Goal: Information Seeking & Learning: Learn about a topic

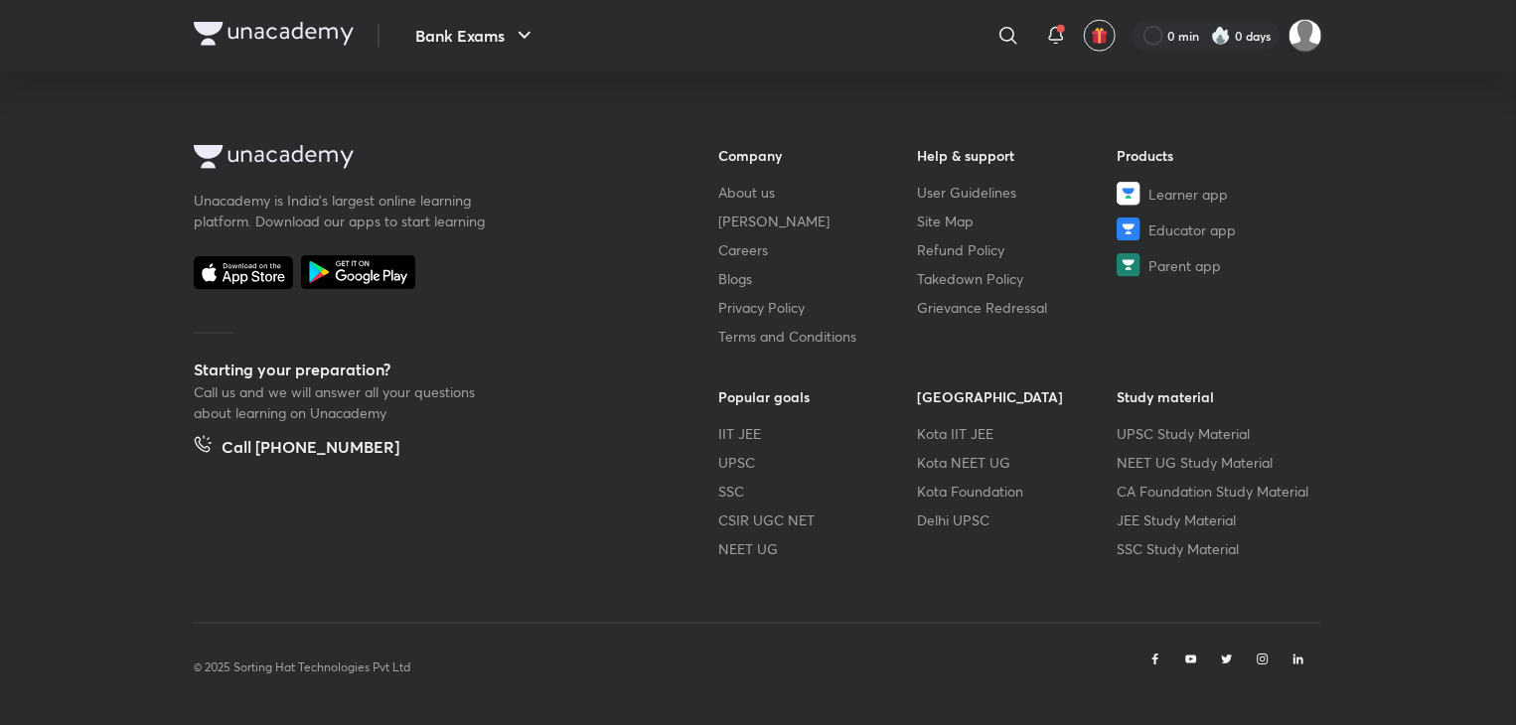
click at [1014, 33] on icon at bounding box center [1008, 36] width 24 height 24
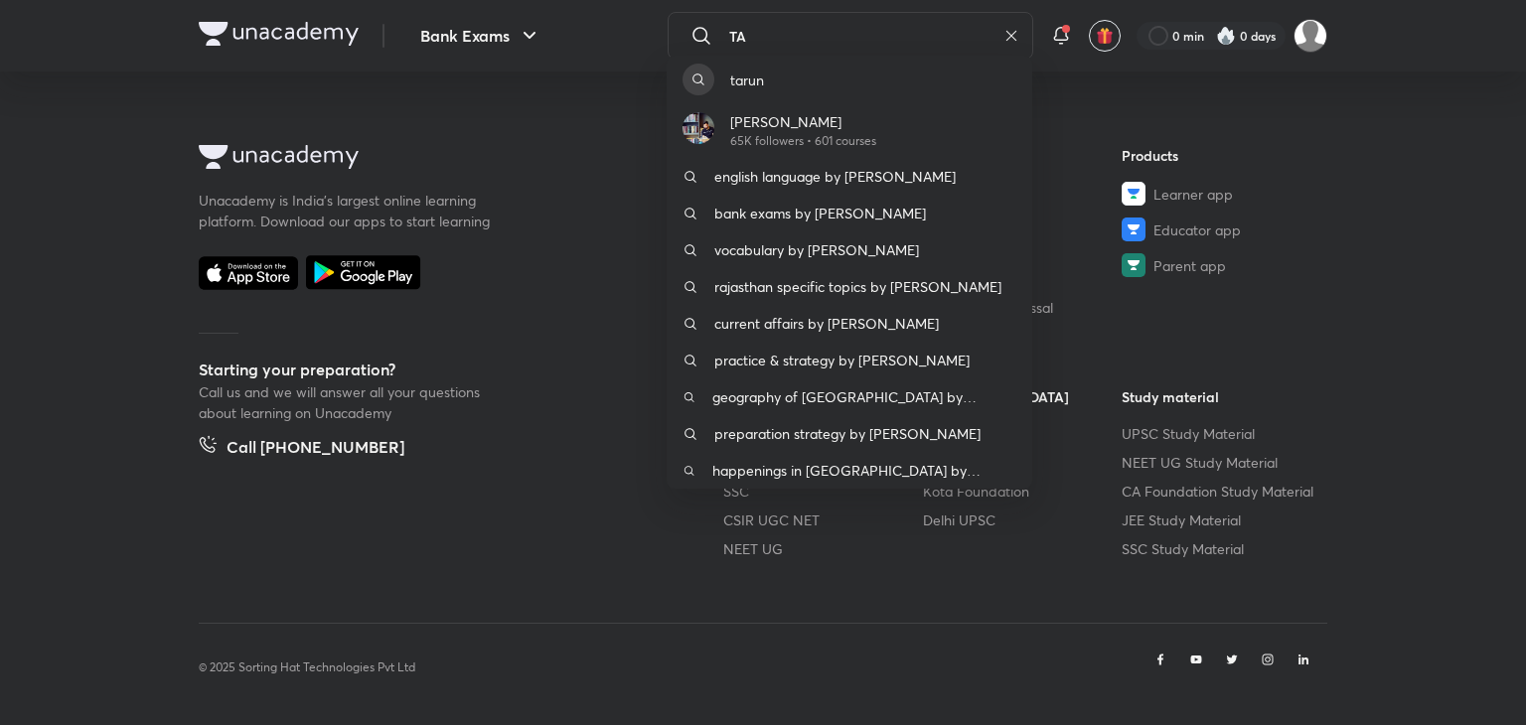
type input "T"
type input "arun"
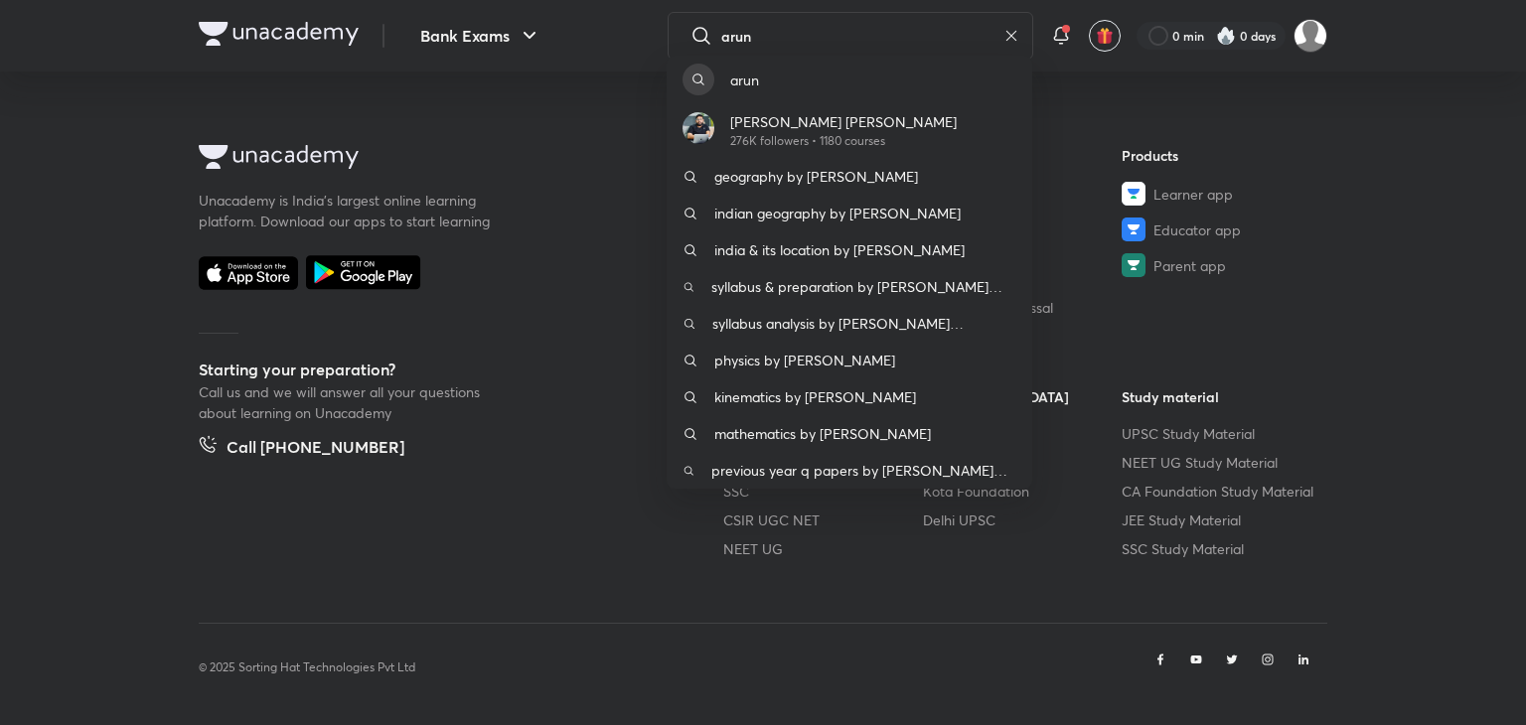
click at [837, 138] on p "276K followers • 1180 courses" at bounding box center [843, 141] width 227 height 18
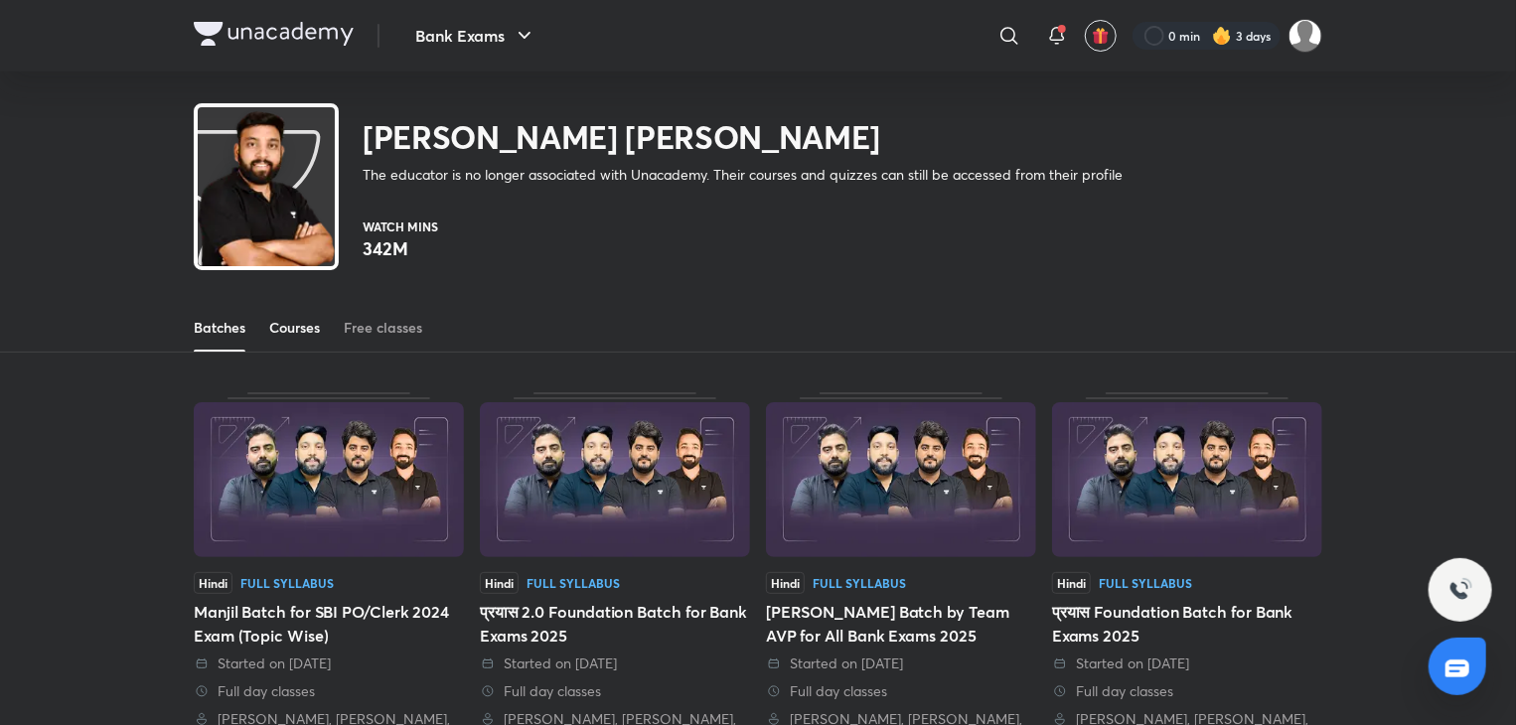
click at [307, 325] on div "Courses" at bounding box center [294, 328] width 51 height 20
click at [308, 325] on div "Courses" at bounding box center [294, 328] width 51 height 20
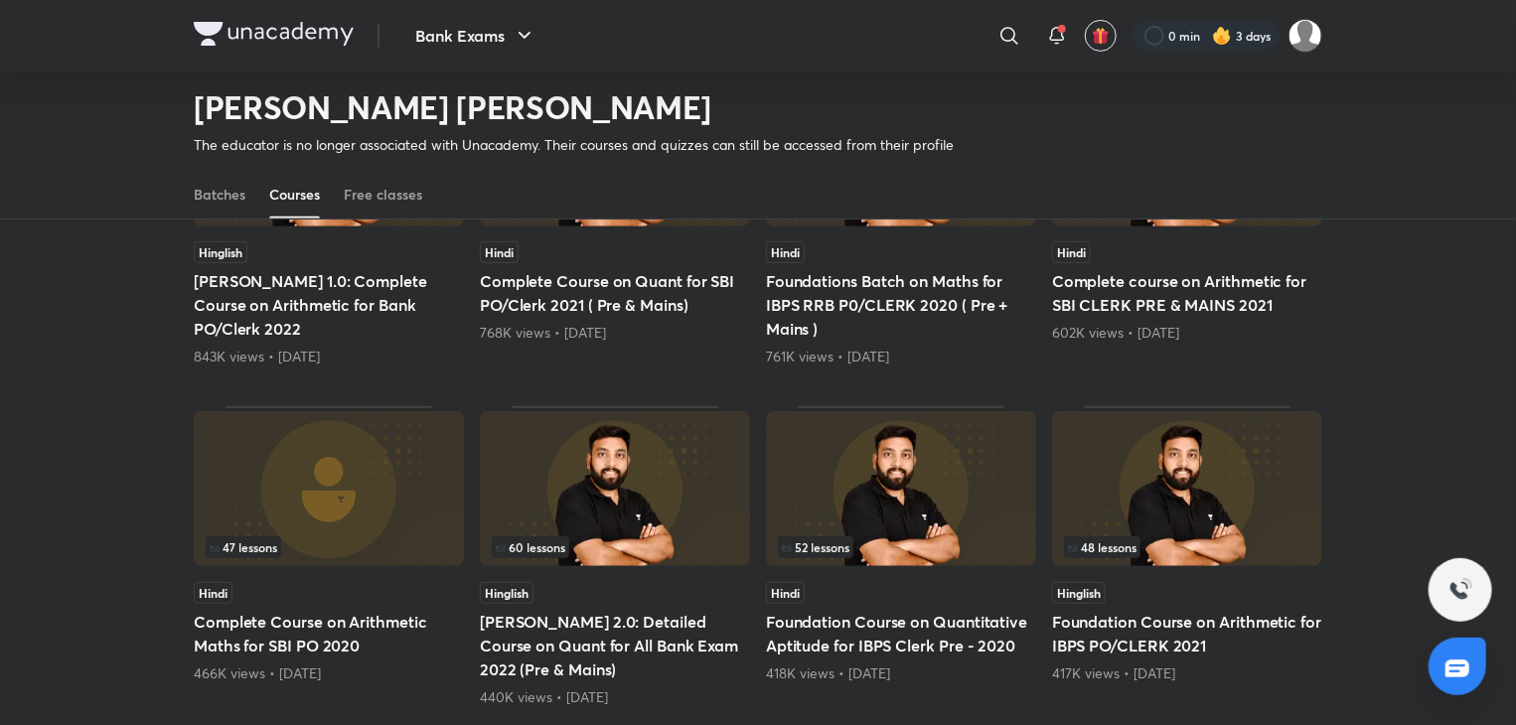
scroll to position [81, 0]
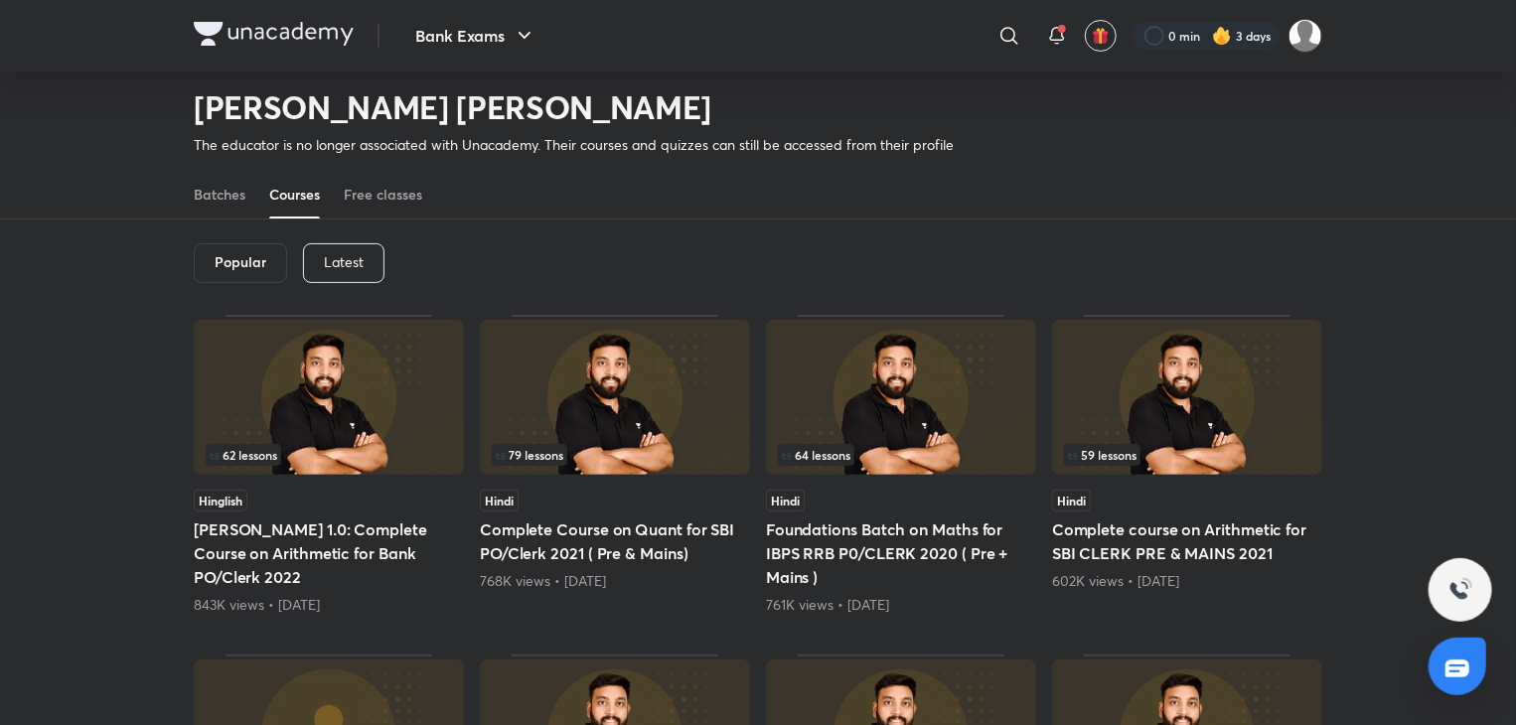
click at [375, 263] on div "Latest" at bounding box center [343, 263] width 81 height 40
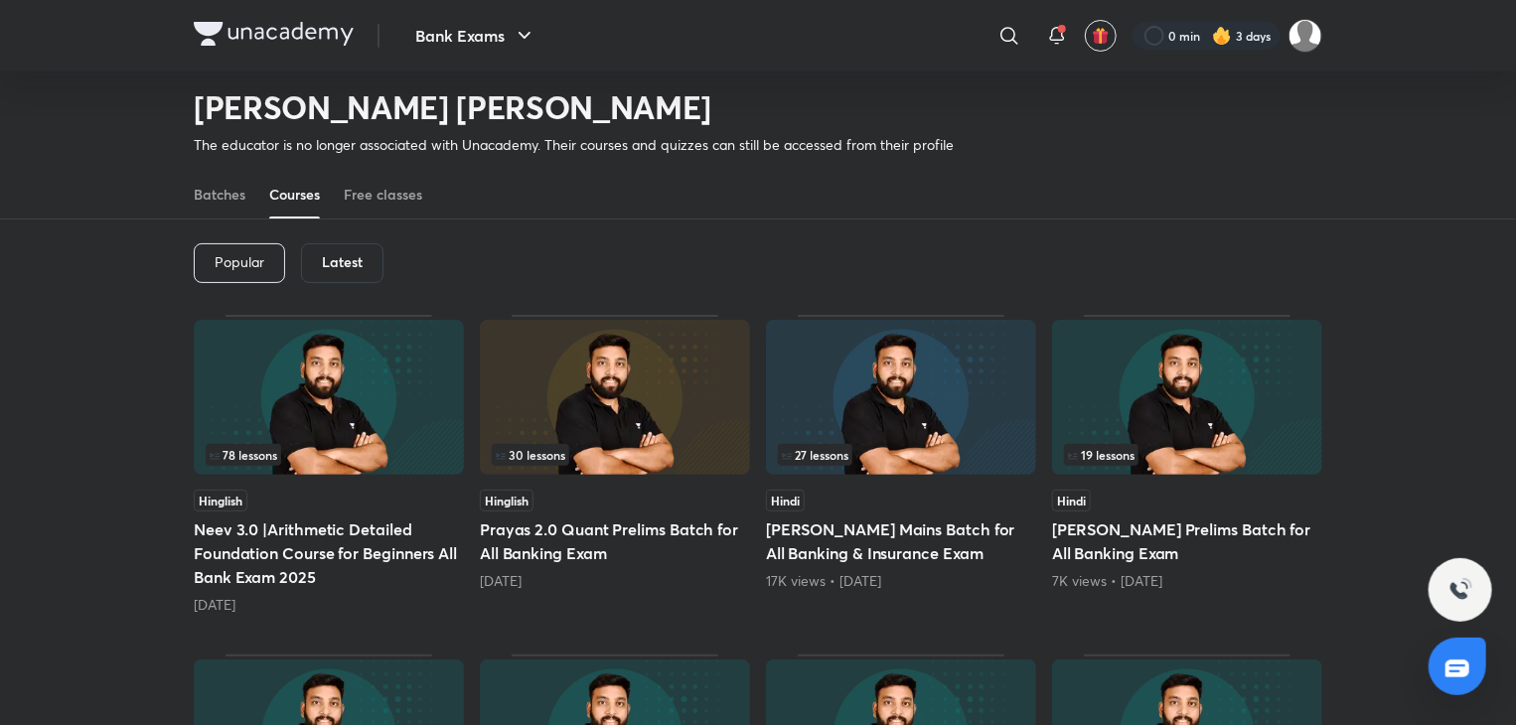
click at [671, 454] on div "30 lessons" at bounding box center [615, 455] width 246 height 22
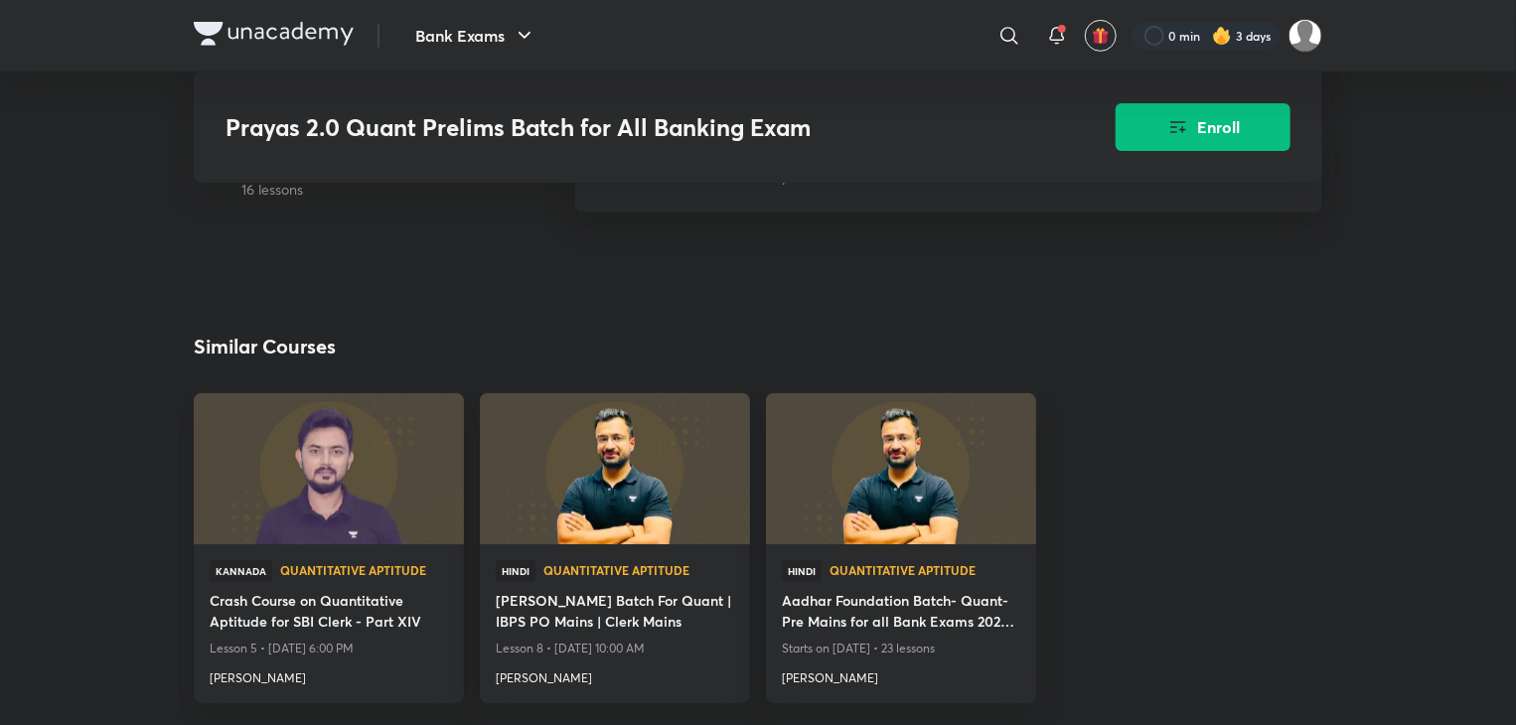
scroll to position [4272, 0]
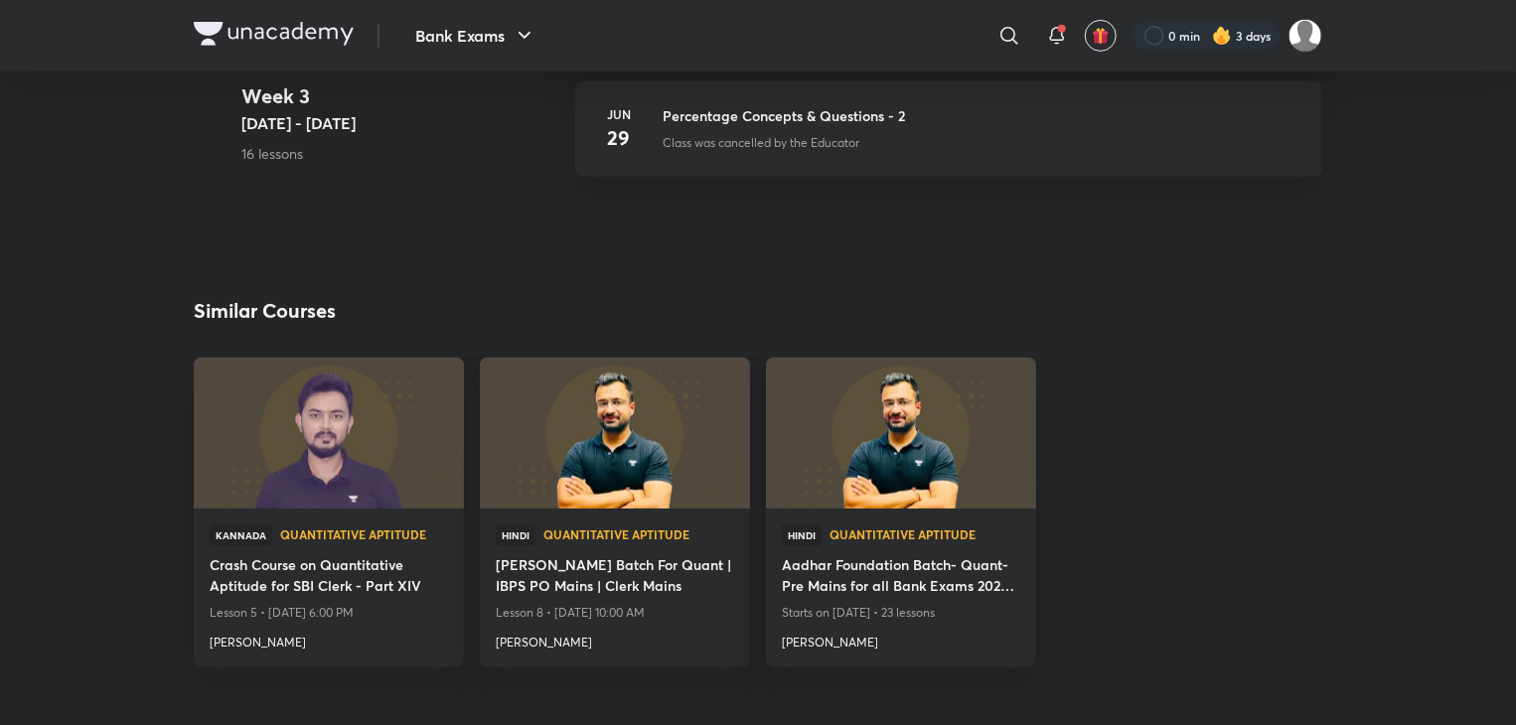
scroll to position [81, 0]
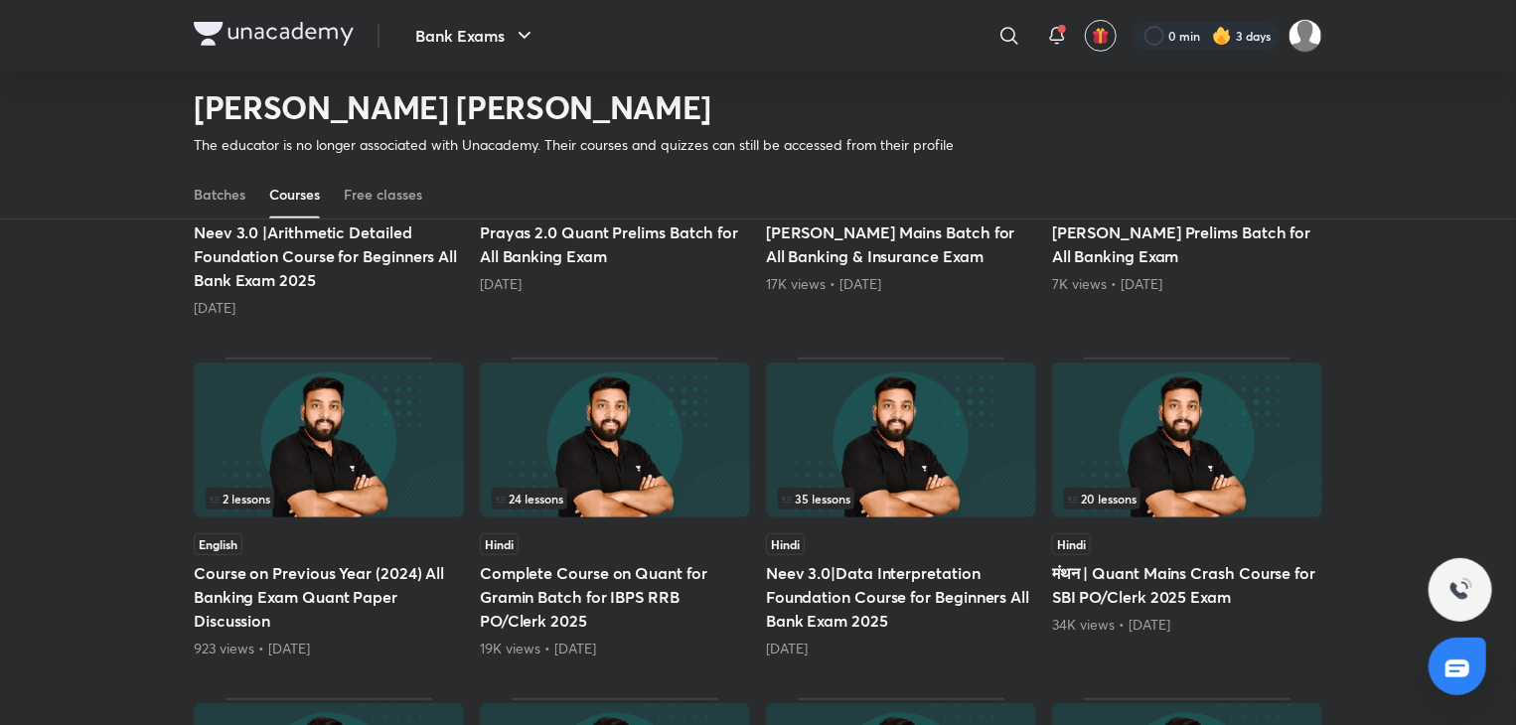
scroll to position [380, 0]
drag, startPoint x: 1005, startPoint y: 41, endPoint x: 994, endPoint y: 52, distance: 15.5
click at [1005, 41] on icon at bounding box center [1008, 35] width 17 height 17
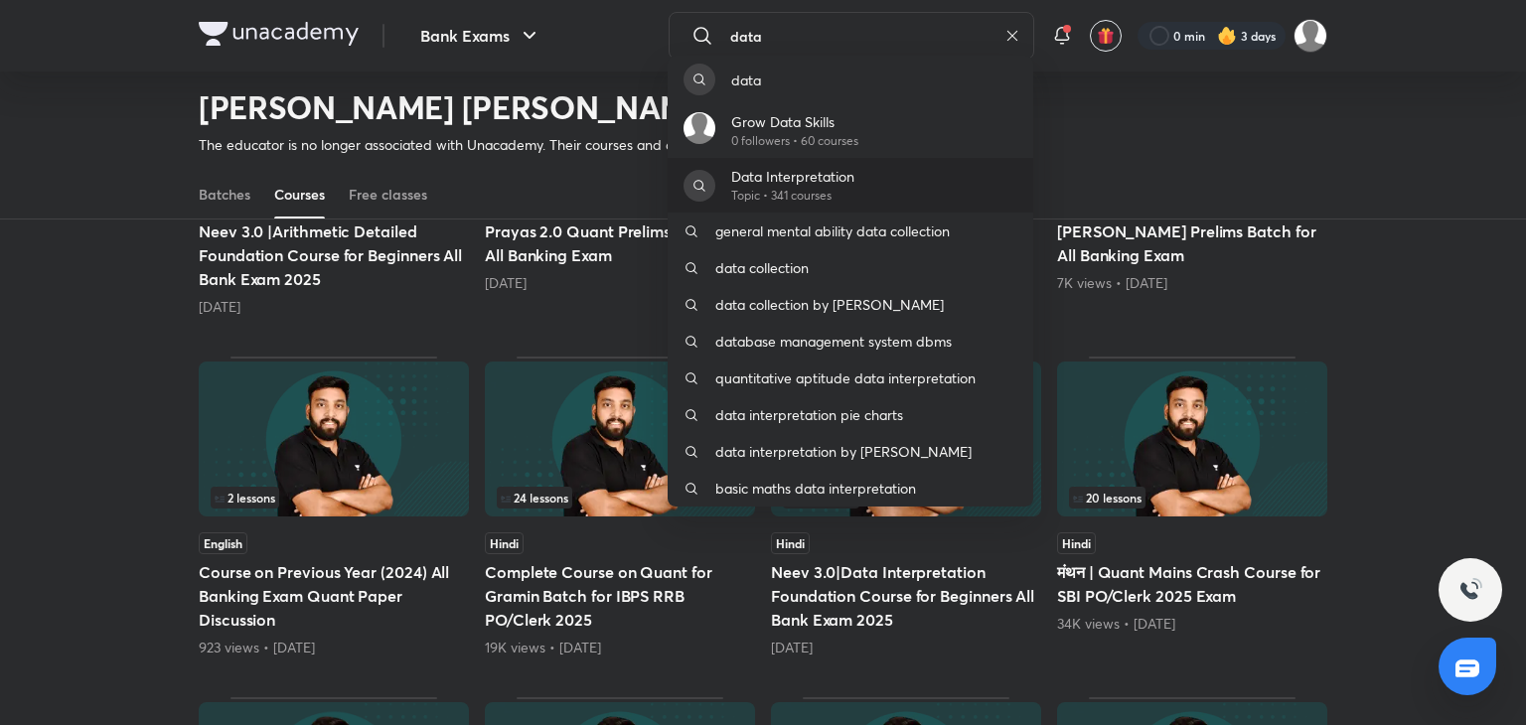
type input "data"
drag, startPoint x: 793, startPoint y: 175, endPoint x: 784, endPoint y: 182, distance: 11.3
click at [793, 176] on p "Data Interpretation" at bounding box center [792, 176] width 123 height 21
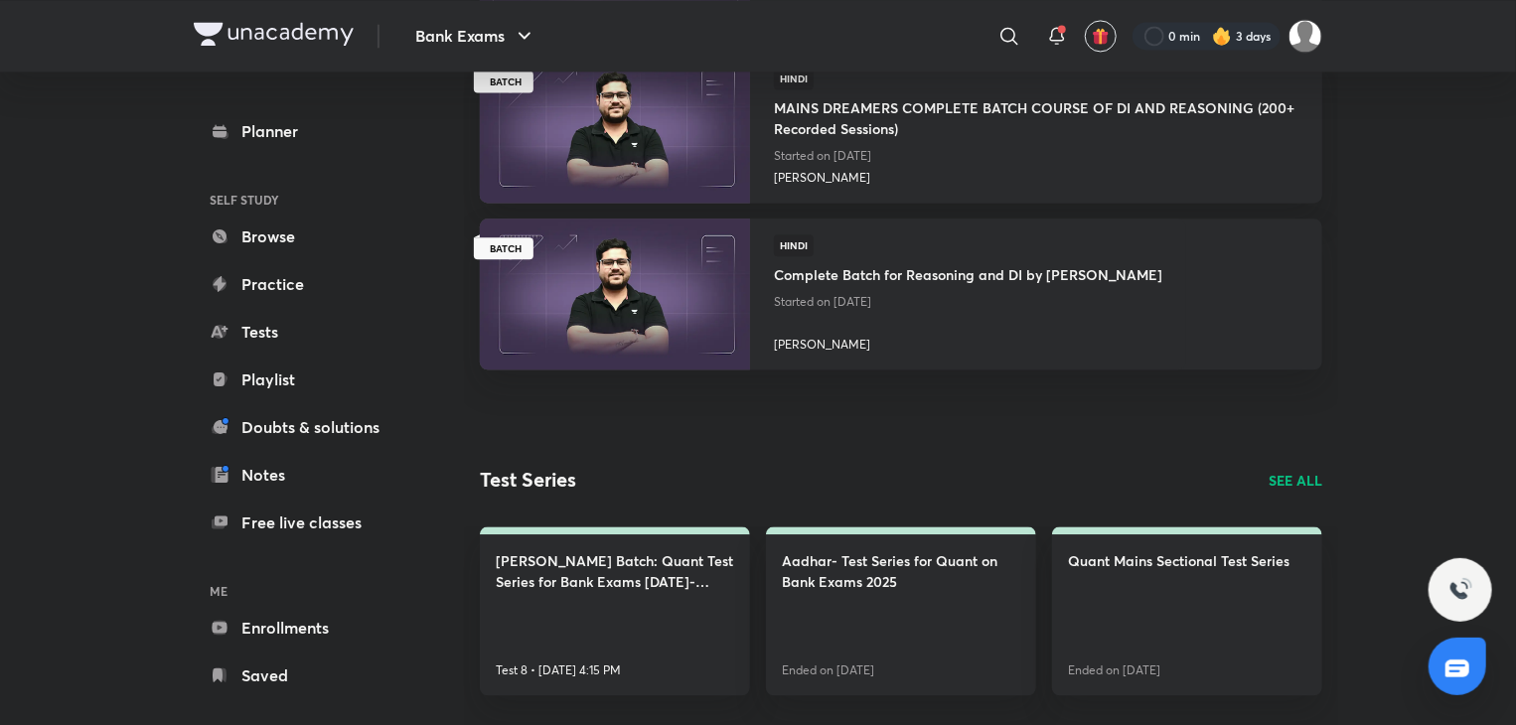
scroll to position [2176, 0]
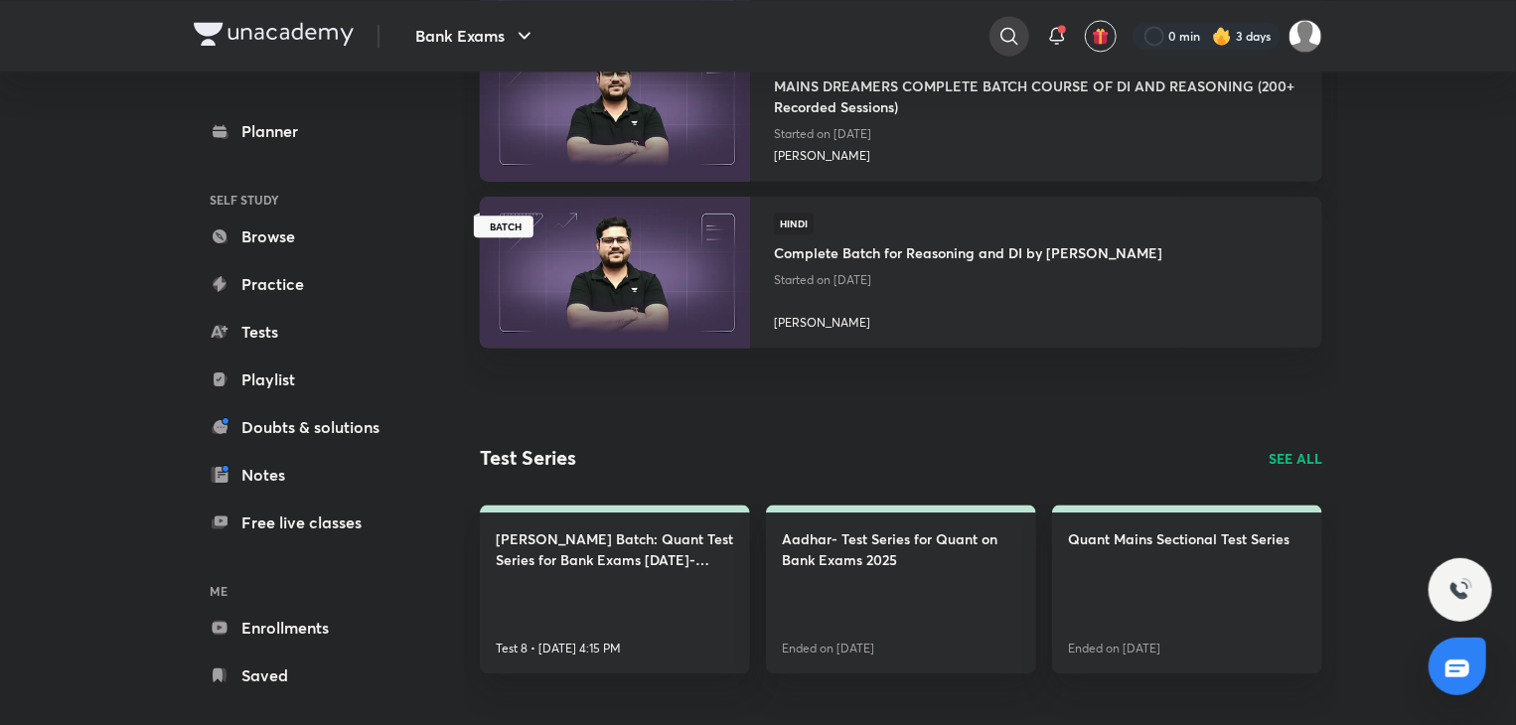
click at [1015, 27] on icon at bounding box center [1009, 36] width 24 height 24
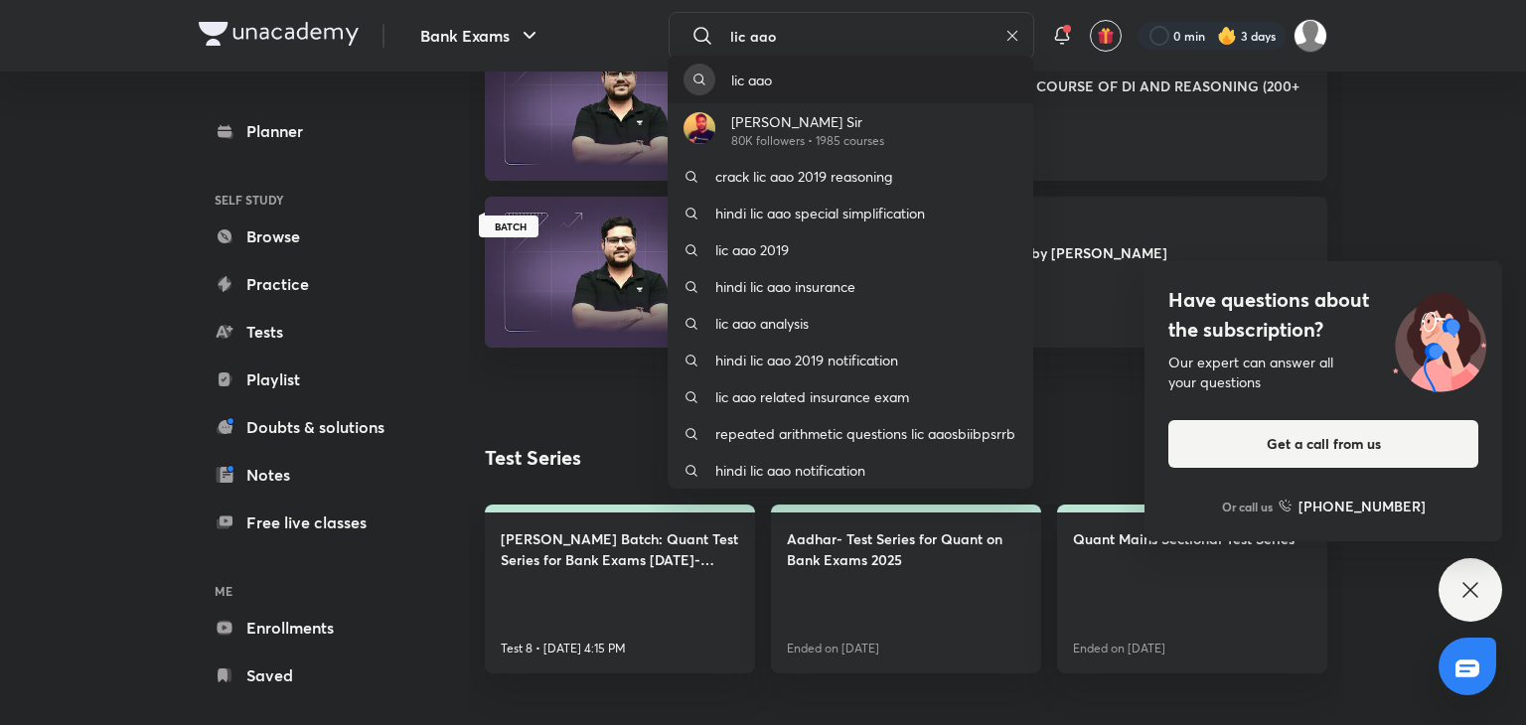
type input "lic aao"
click at [814, 76] on div "lic aao" at bounding box center [851, 80] width 366 height 48
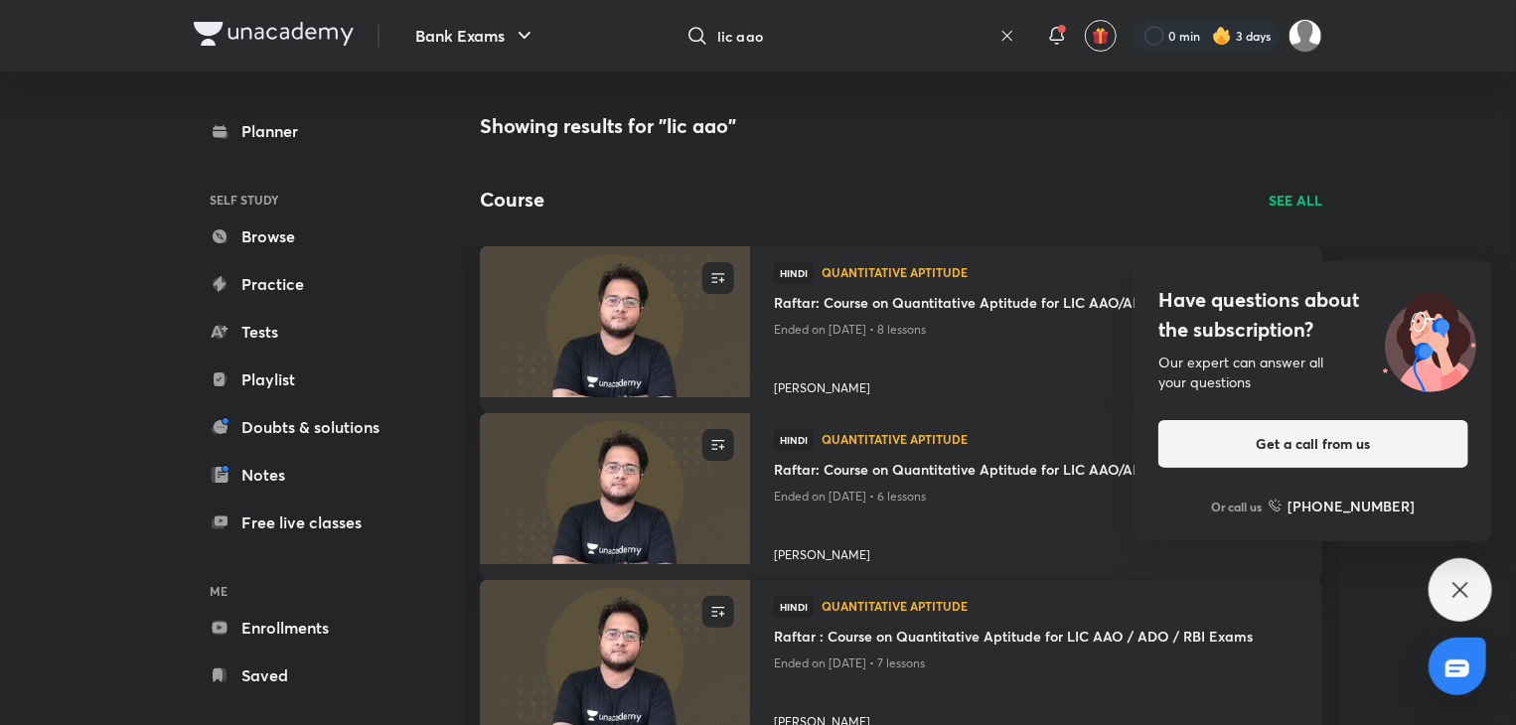
click at [1459, 601] on div "Have questions about the subscription? Our expert can answer all your questions…" at bounding box center [1461, 590] width 64 height 64
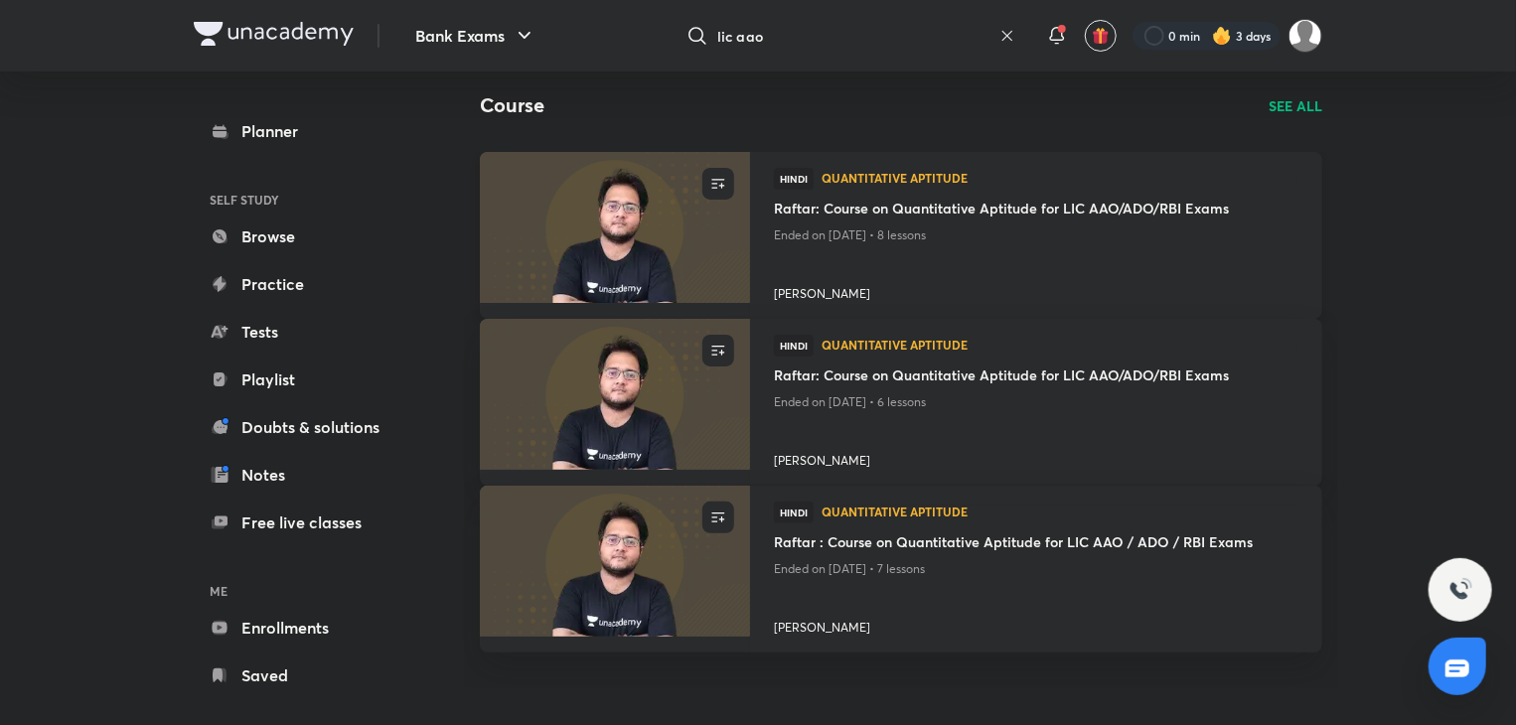
scroll to position [99, 0]
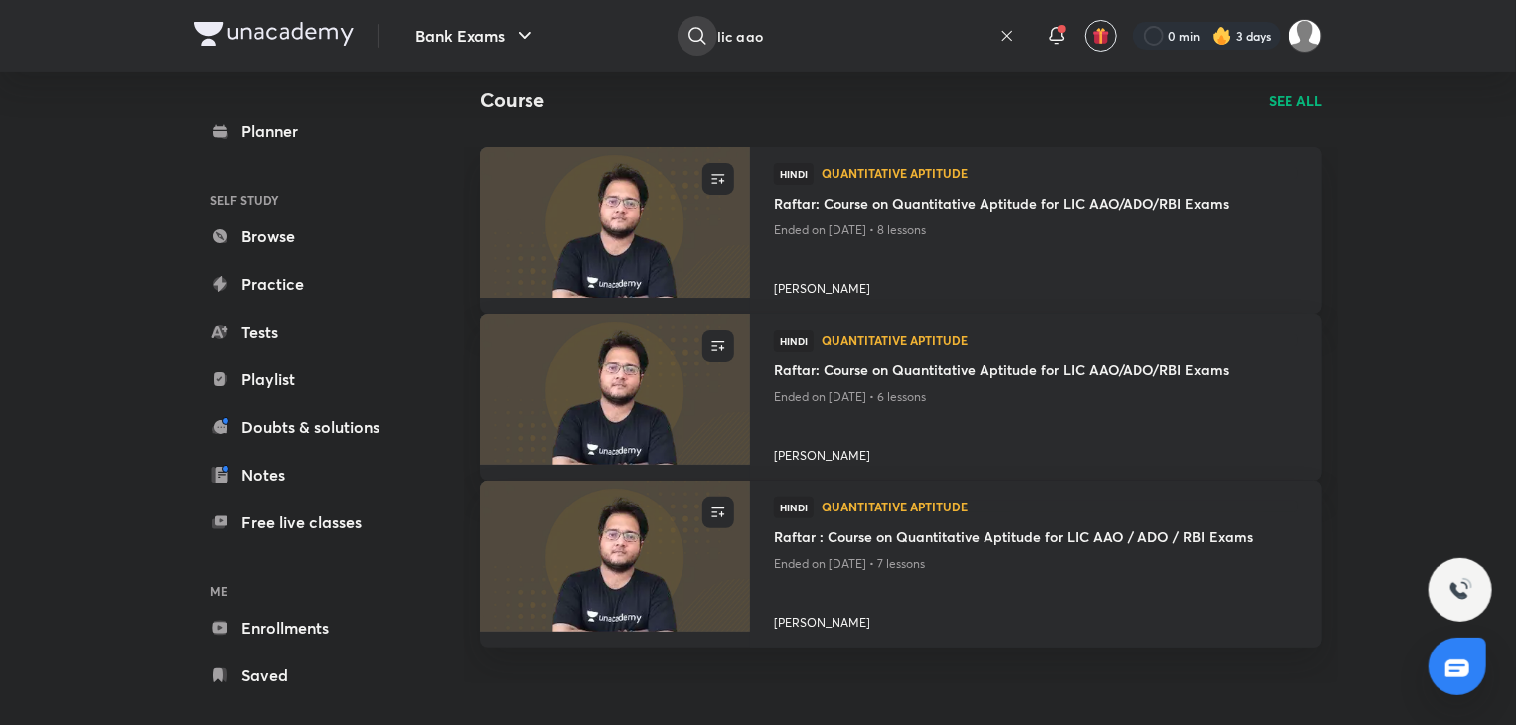
click at [691, 32] on icon at bounding box center [697, 36] width 24 height 24
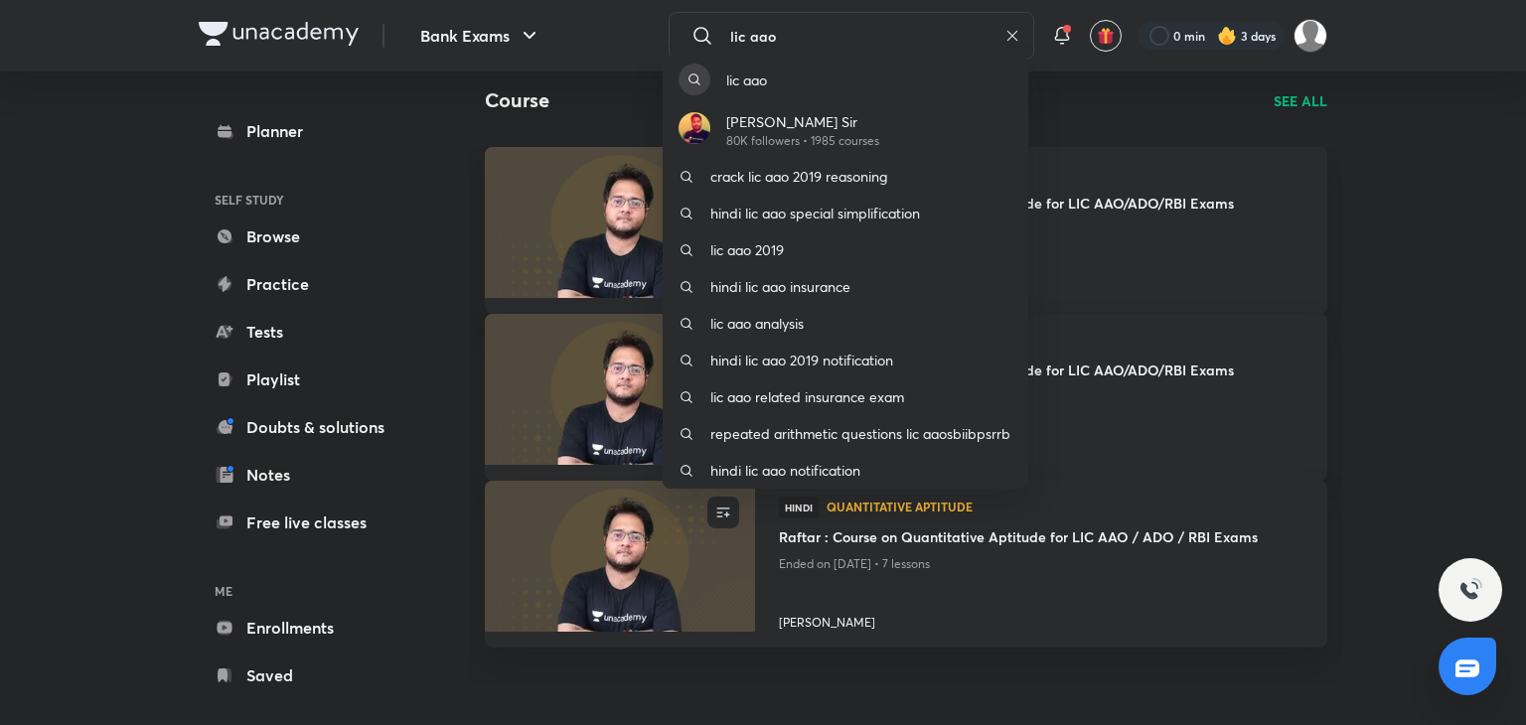
click at [1317, 34] on div "lic aao [PERSON_NAME] Sir 80K followers • 1985 courses crack lic aao 2019 reaso…" at bounding box center [763, 362] width 1526 height 725
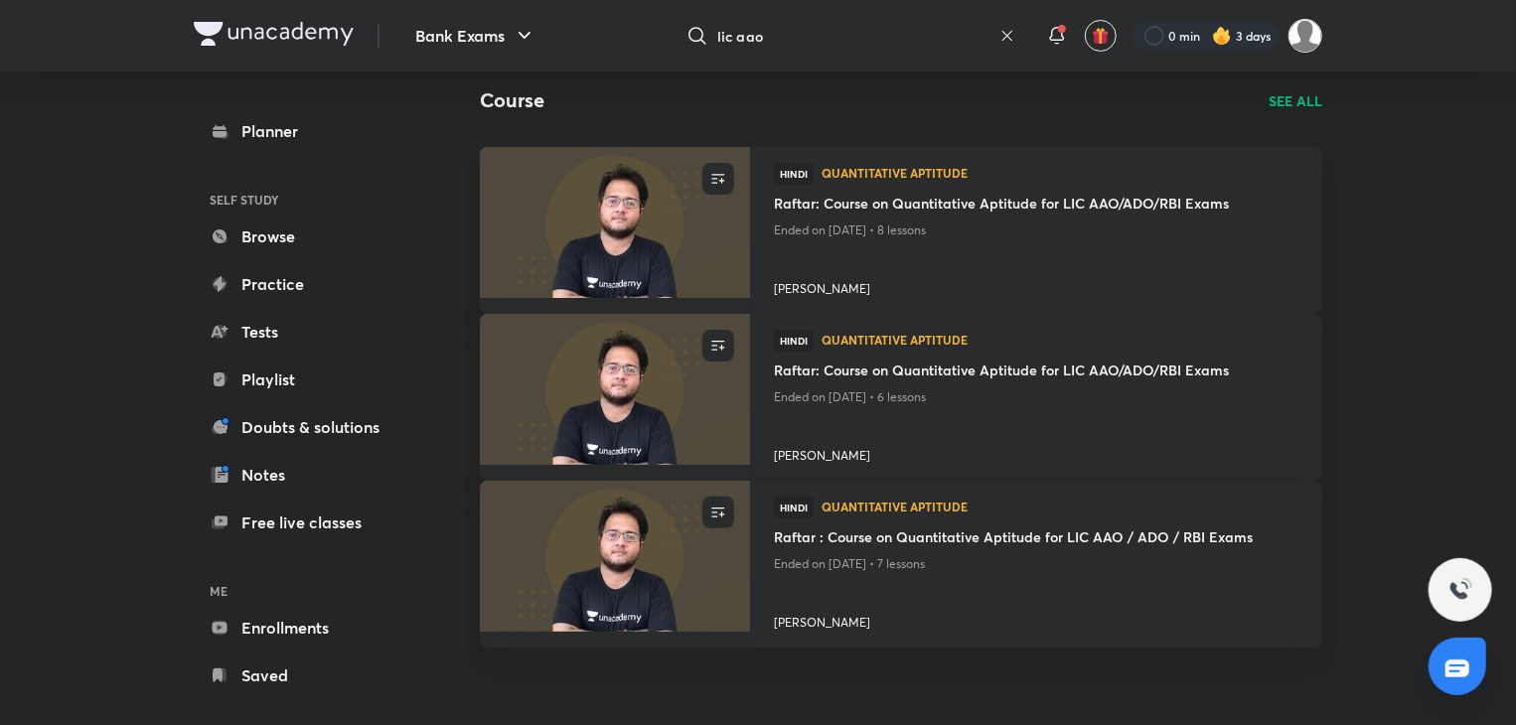
click at [1307, 37] on img at bounding box center [1306, 36] width 34 height 34
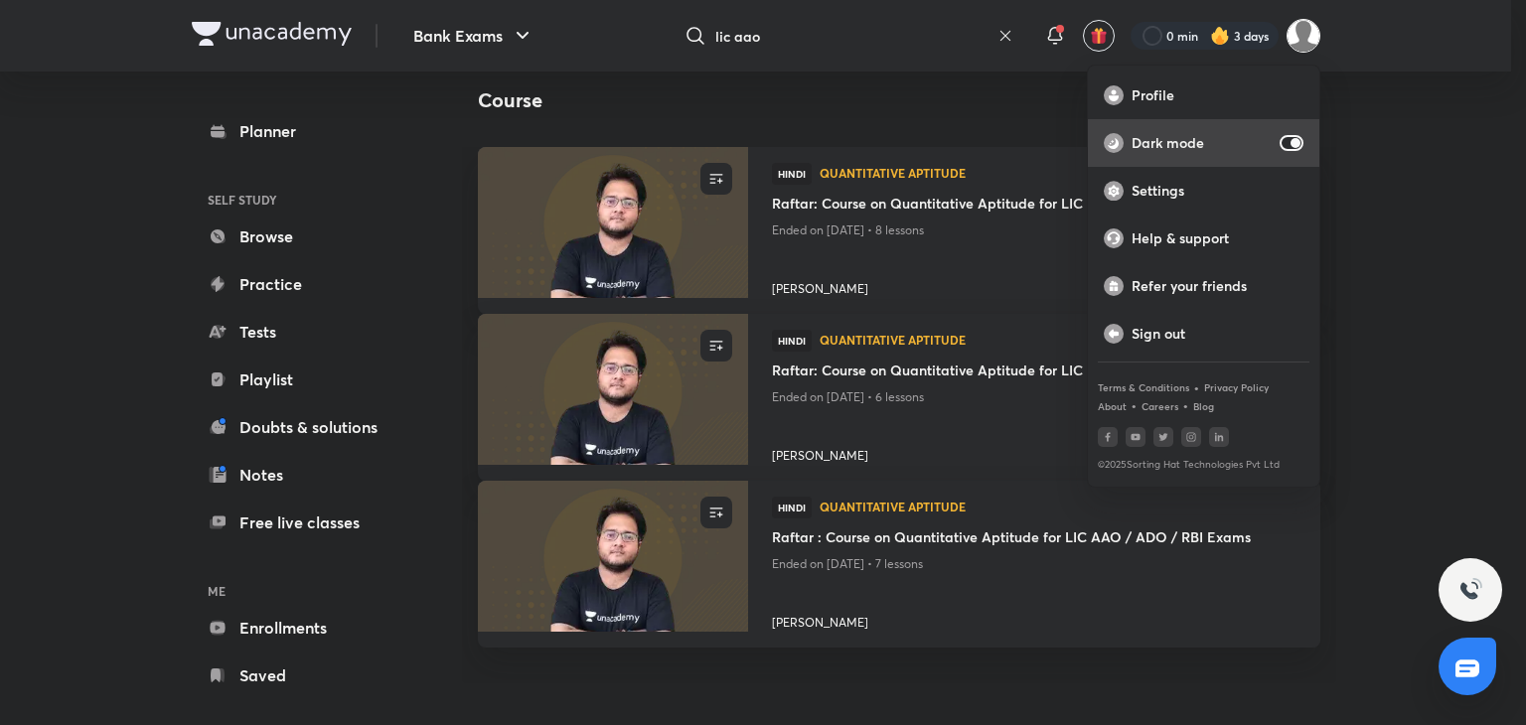
click at [1303, 139] on div "Dark mode" at bounding box center [1203, 143] width 231 height 48
checkbox input "false"
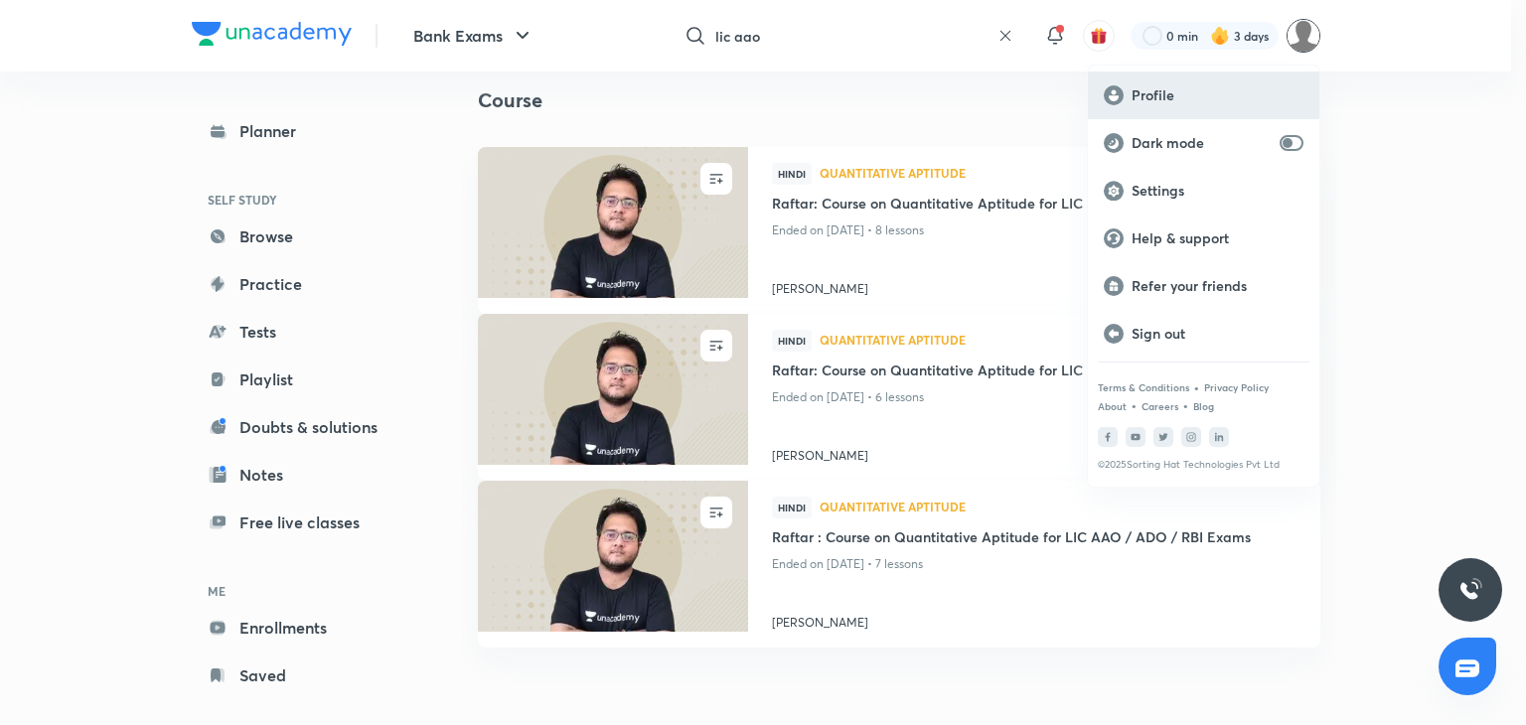
click at [1164, 102] on p "Profile" at bounding box center [1218, 95] width 172 height 18
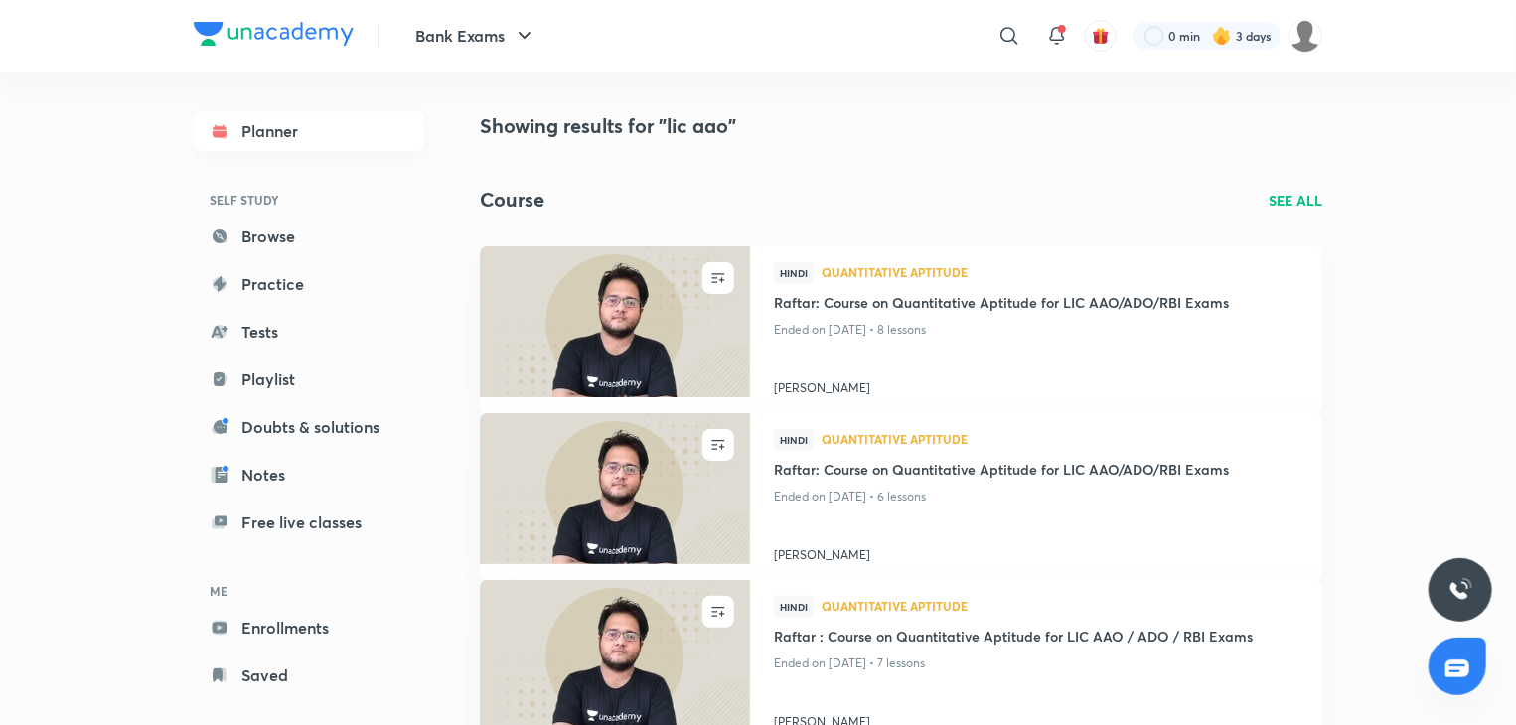
click at [221, 131] on icon at bounding box center [220, 134] width 14 height 7
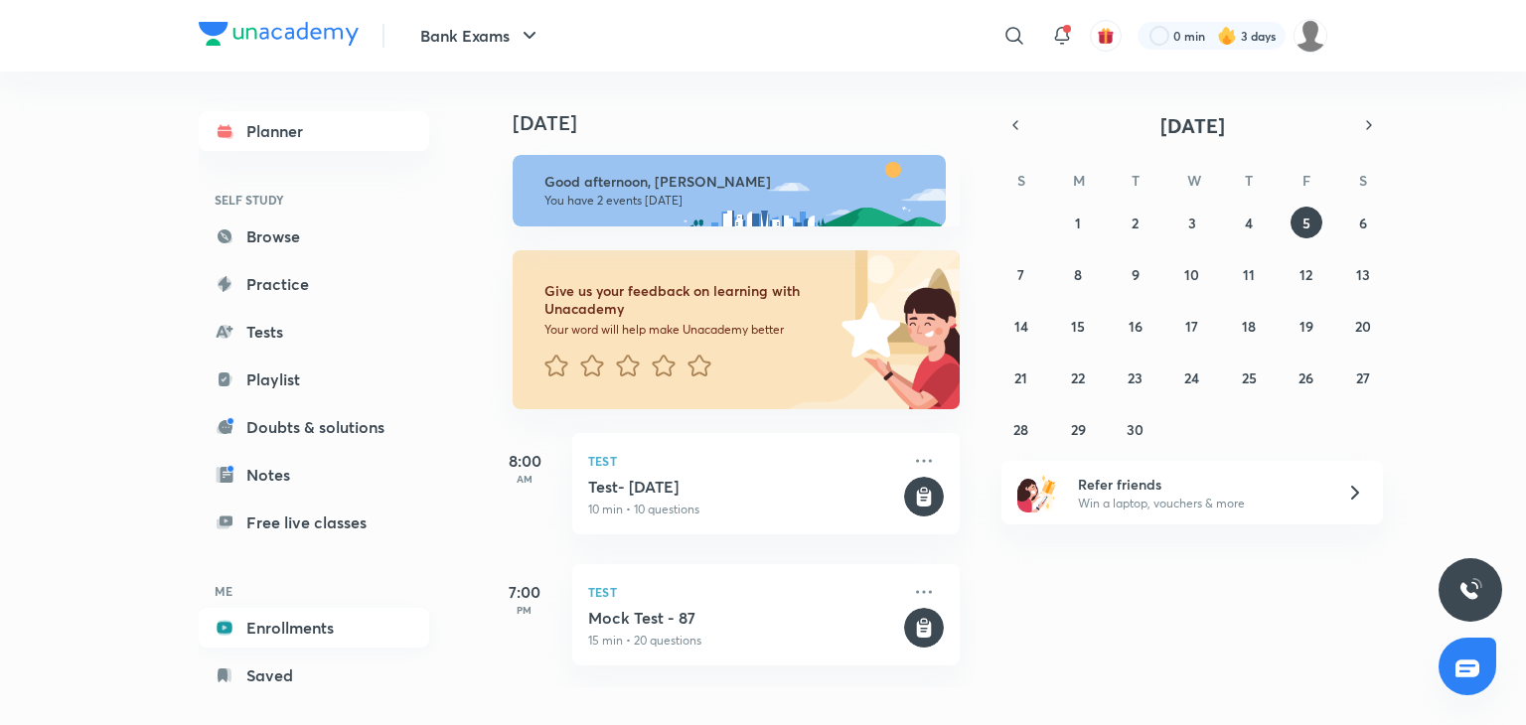
click at [255, 629] on link "Enrollments" at bounding box center [314, 628] width 230 height 40
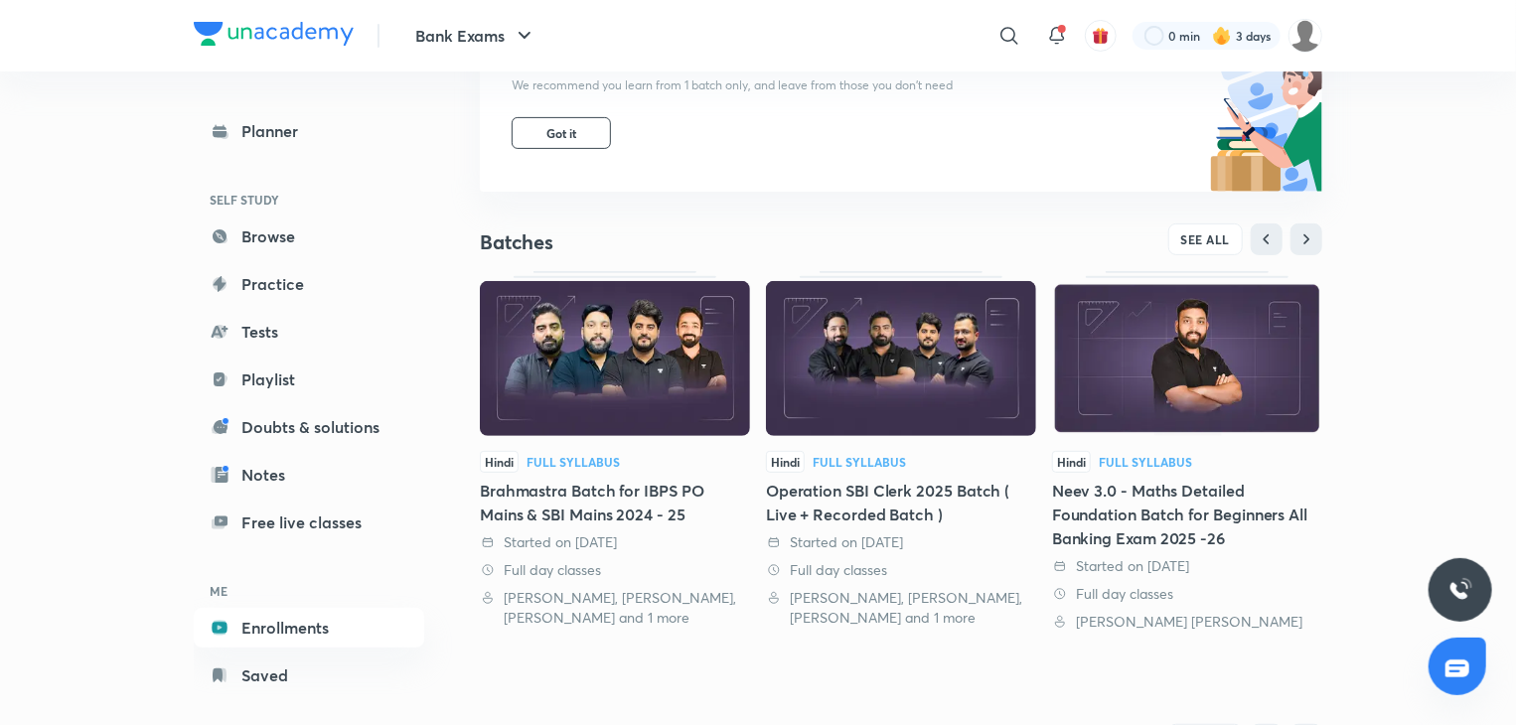
scroll to position [397, 0]
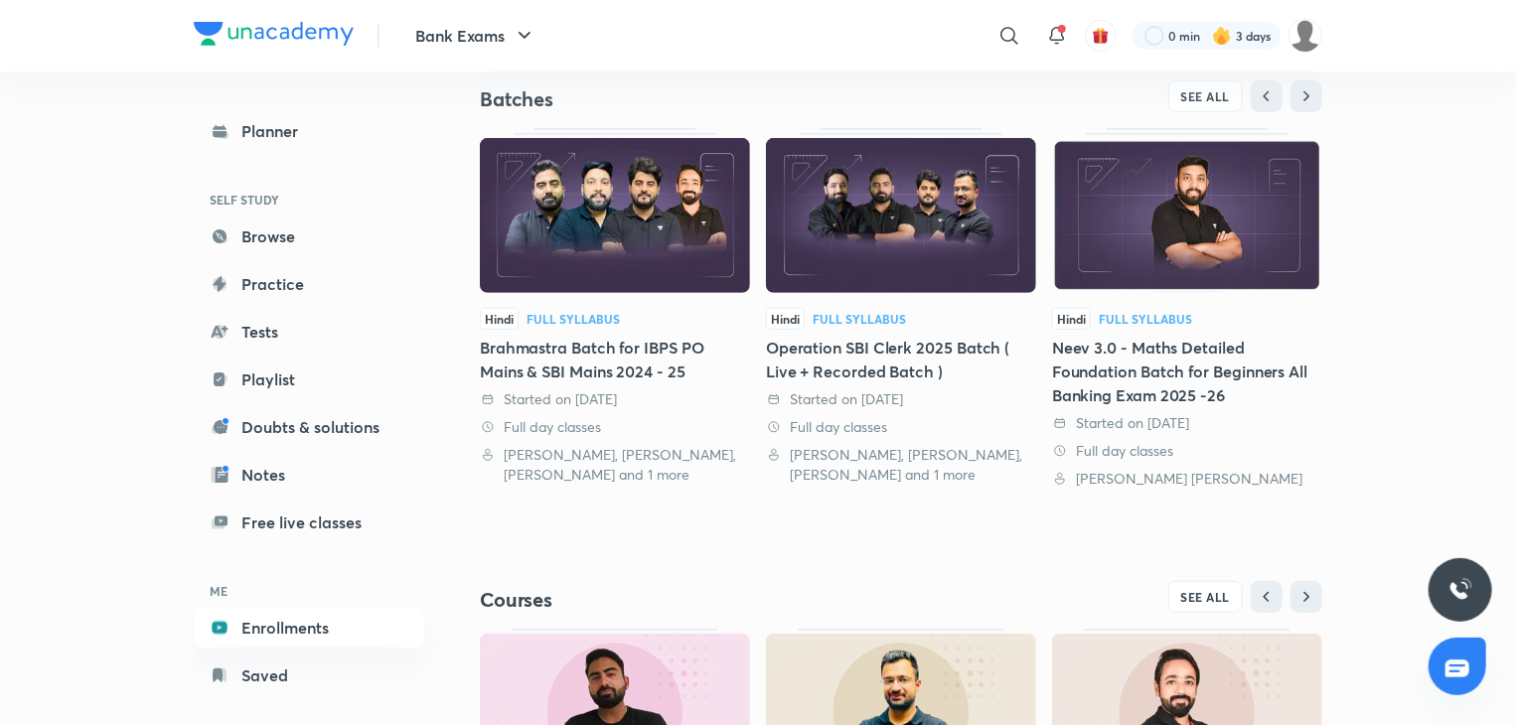
click at [937, 281] on img at bounding box center [901, 215] width 270 height 155
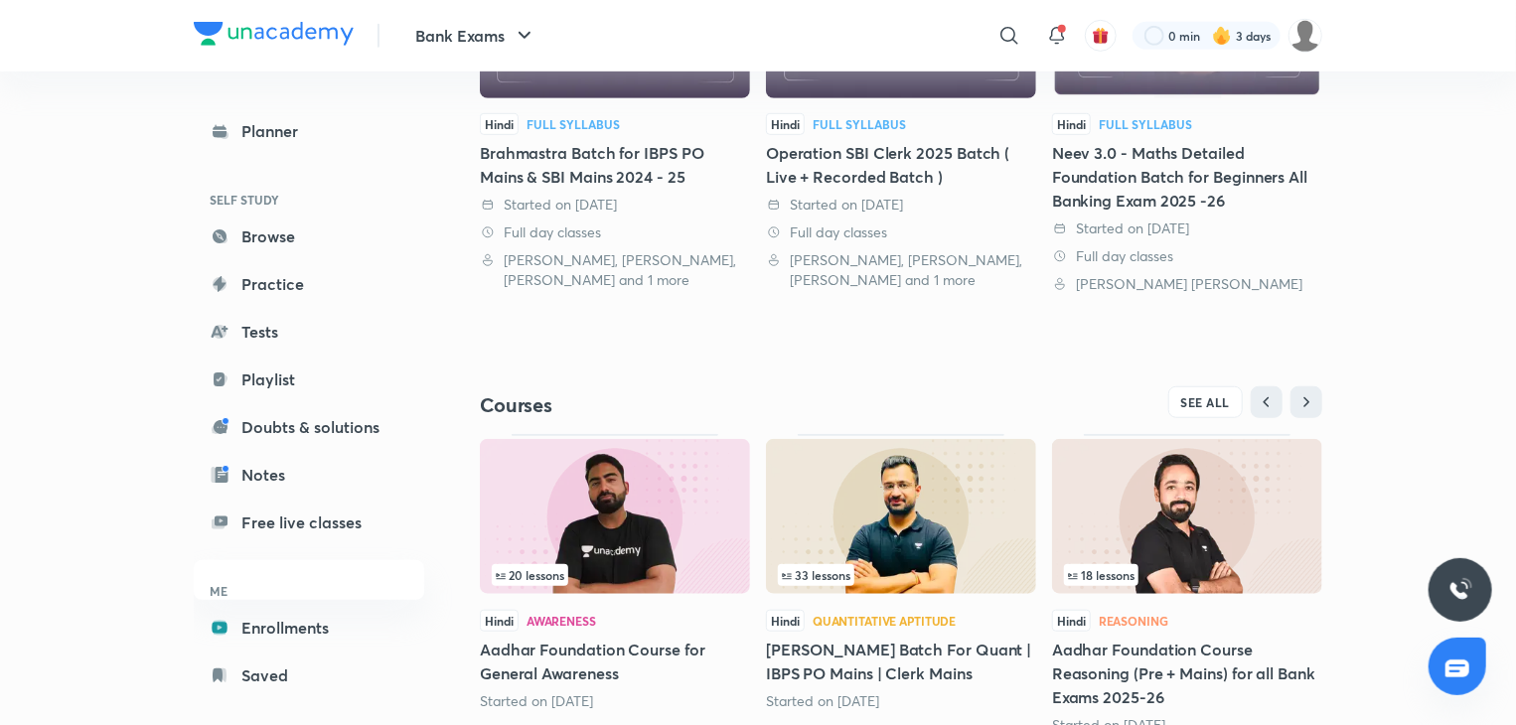
scroll to position [668, 0]
